Goal: Task Accomplishment & Management: Manage account settings

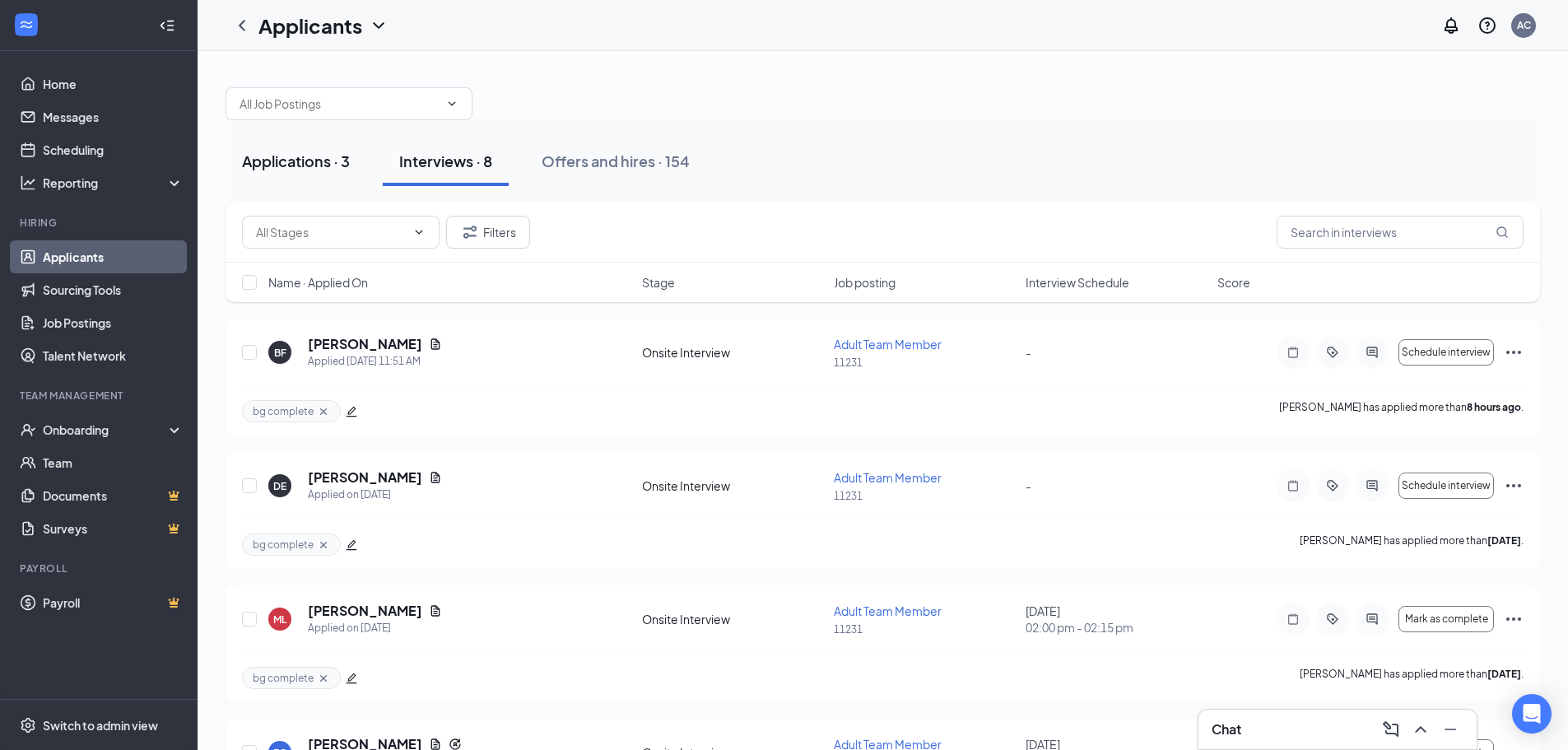
click at [320, 166] on div "Applications · 3" at bounding box center [296, 161] width 108 height 21
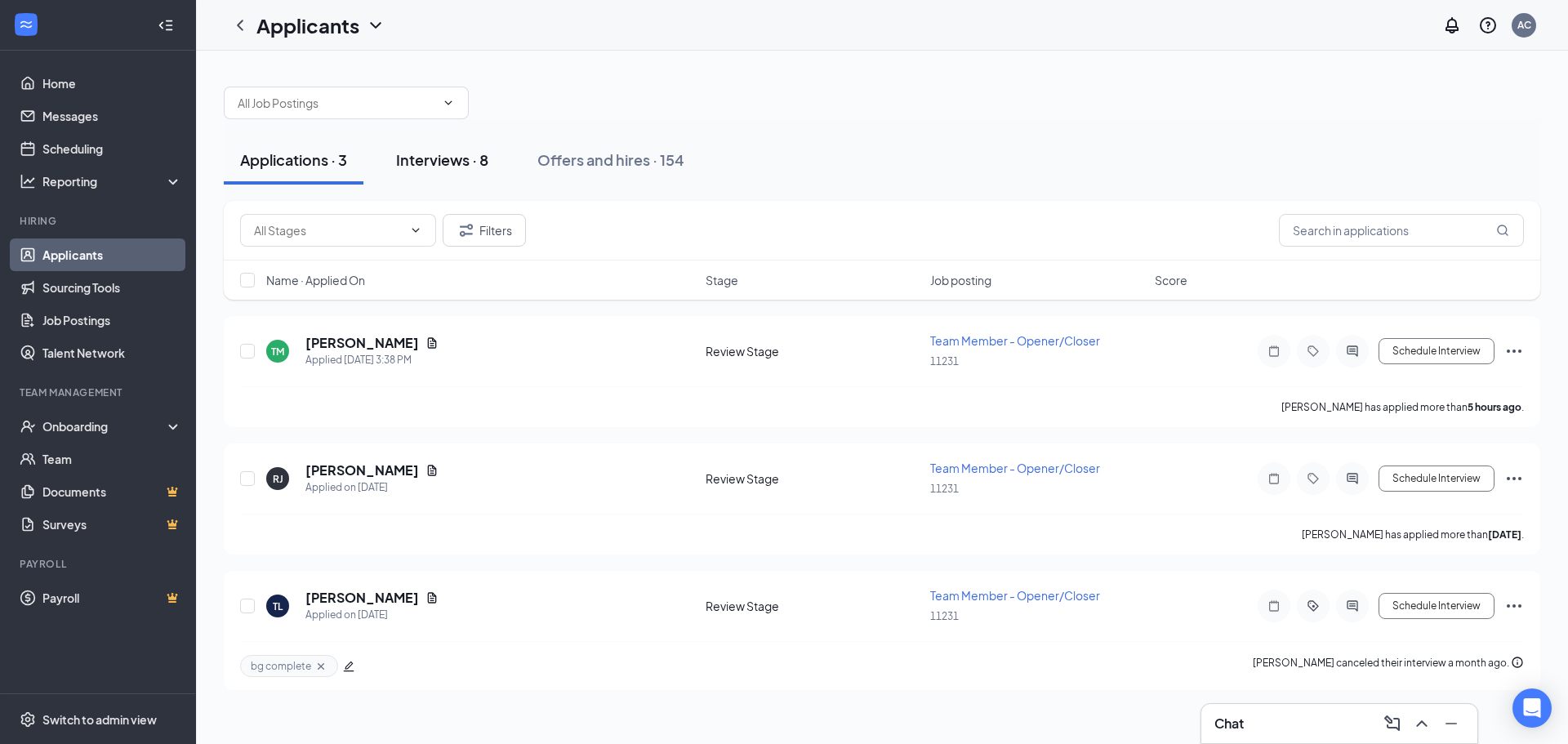
click at [445, 163] on div "Interviews · 8" at bounding box center [442, 159] width 92 height 21
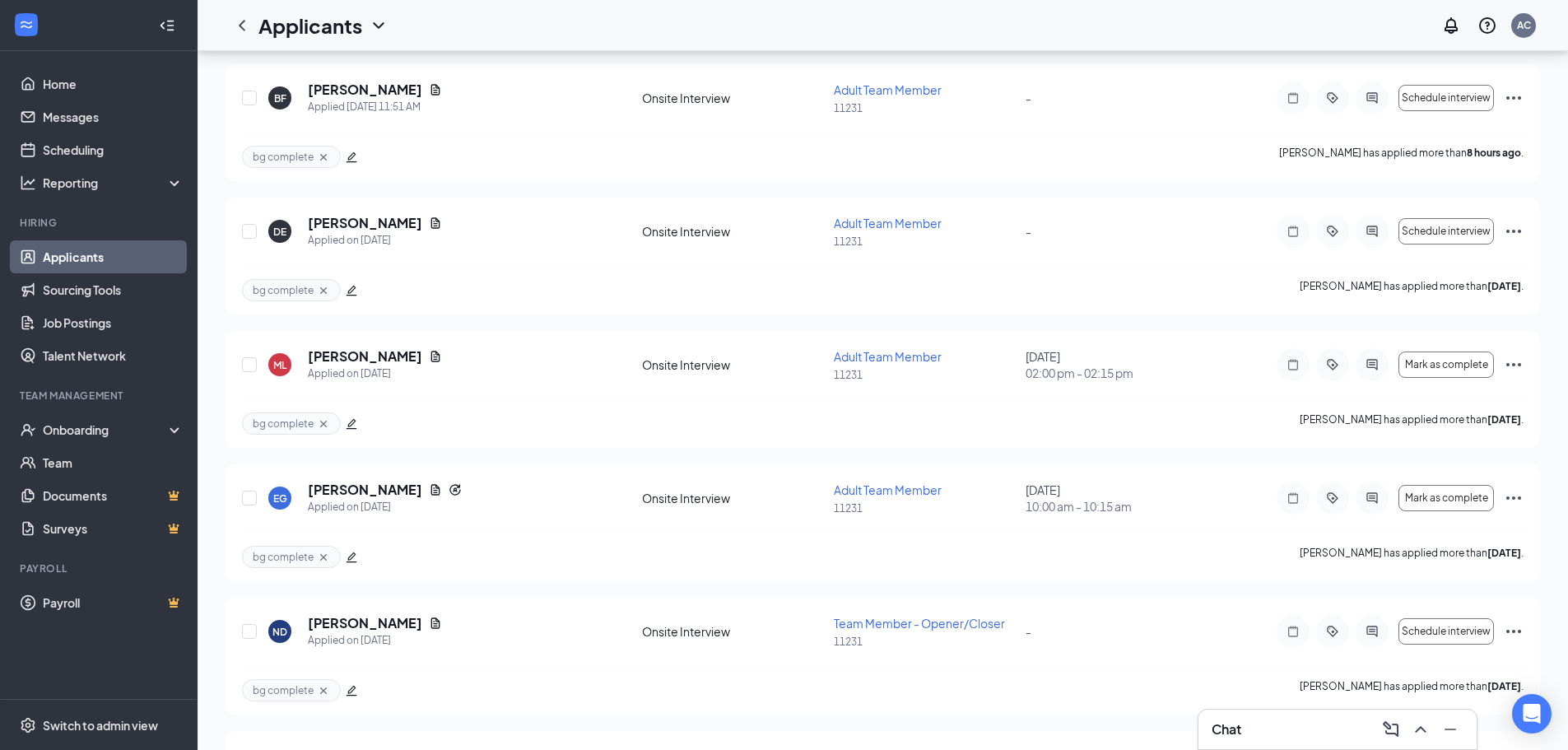
scroll to position [62, 0]
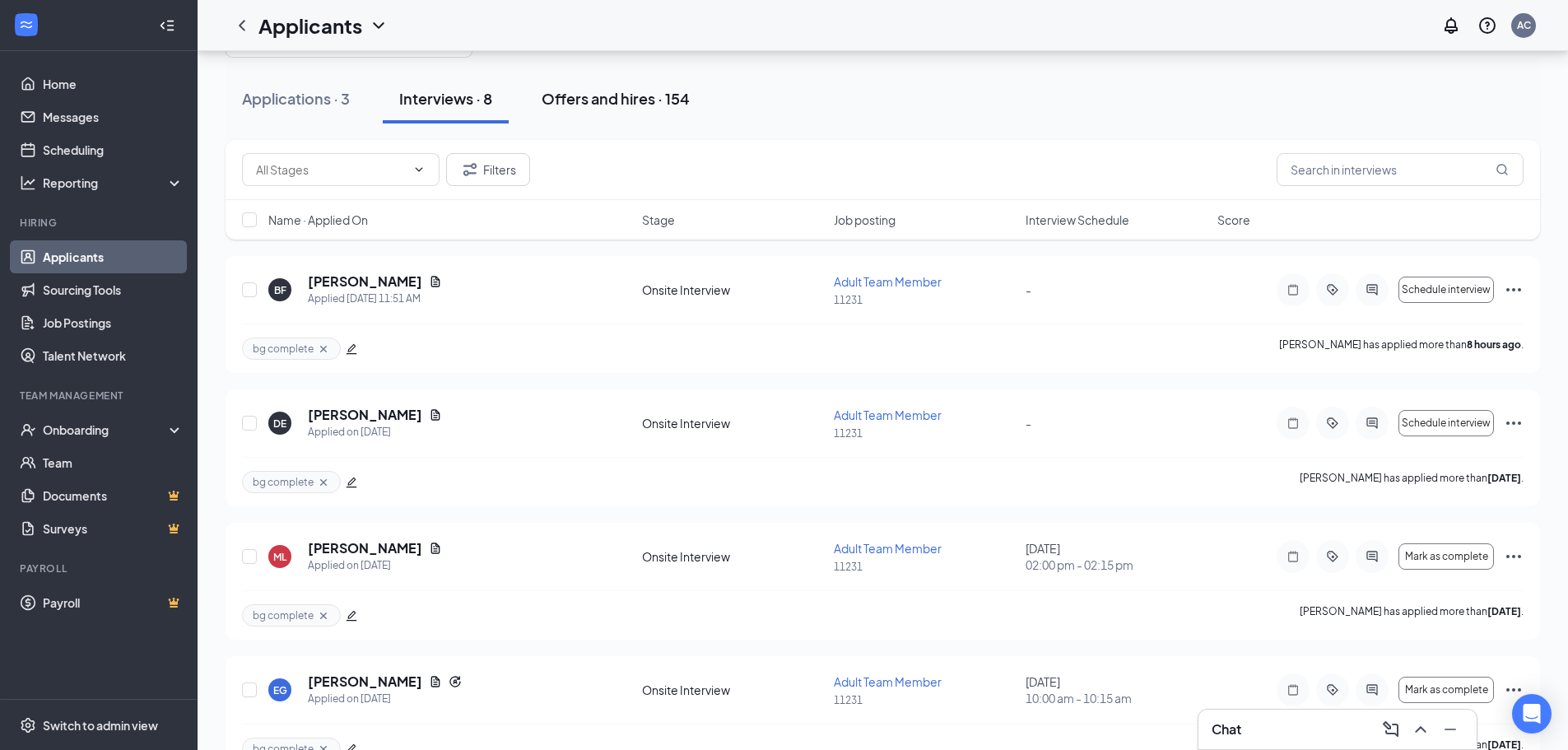
click at [619, 95] on div "Offers and hires · 154" at bounding box center [616, 98] width 148 height 21
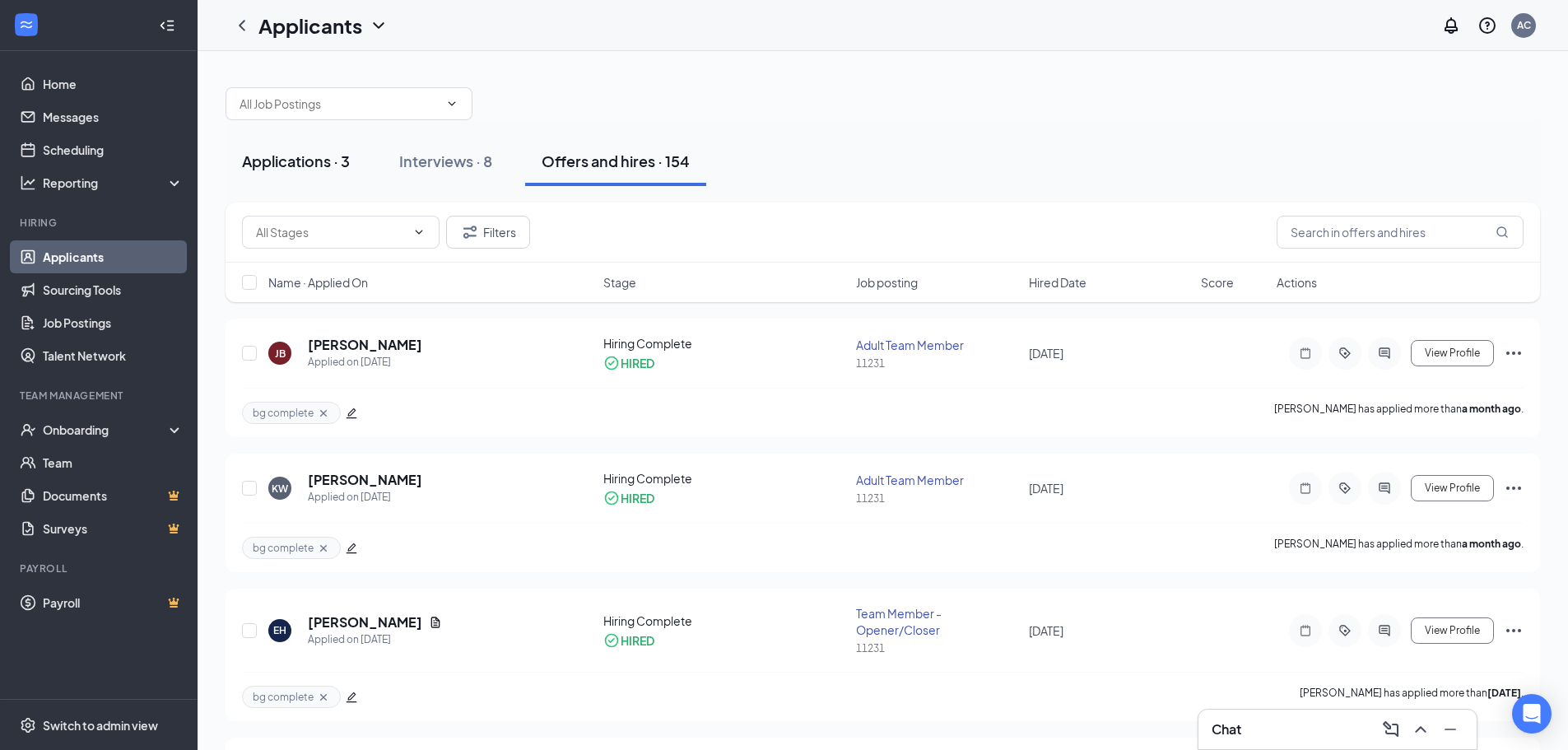
click at [332, 160] on div "Applications · 3" at bounding box center [296, 161] width 108 height 21
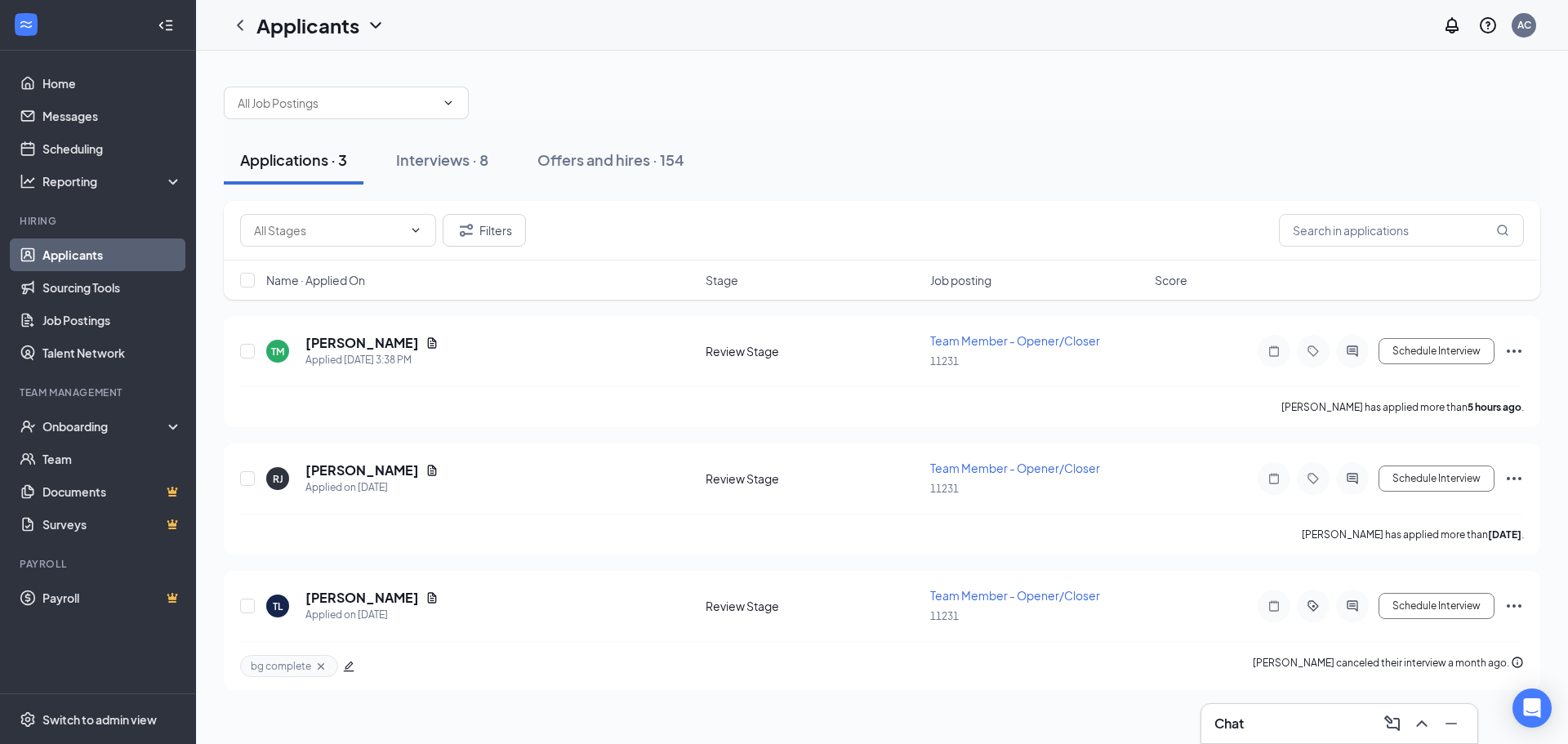
drag, startPoint x: 424, startPoint y: 159, endPoint x: 330, endPoint y: 166, distance: 94.3
click at [423, 159] on div "Interviews · 8" at bounding box center [442, 159] width 92 height 21
